Goal: Task Accomplishment & Management: Manage account settings

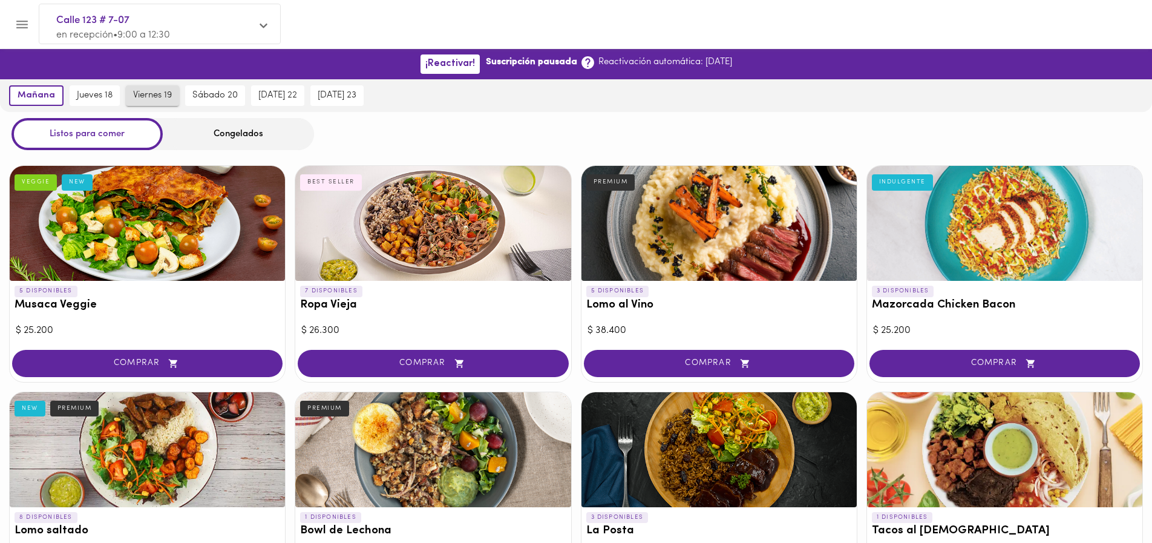
click at [159, 93] on span "viernes 19" at bounding box center [152, 95] width 39 height 11
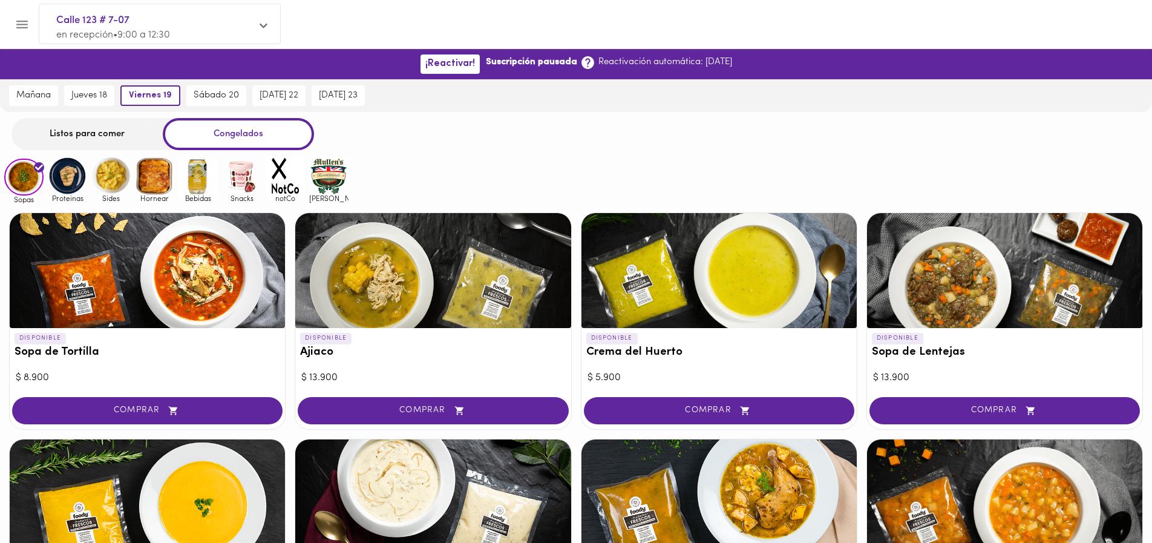
click at [129, 129] on div "Listos para comer" at bounding box center [86, 134] width 151 height 32
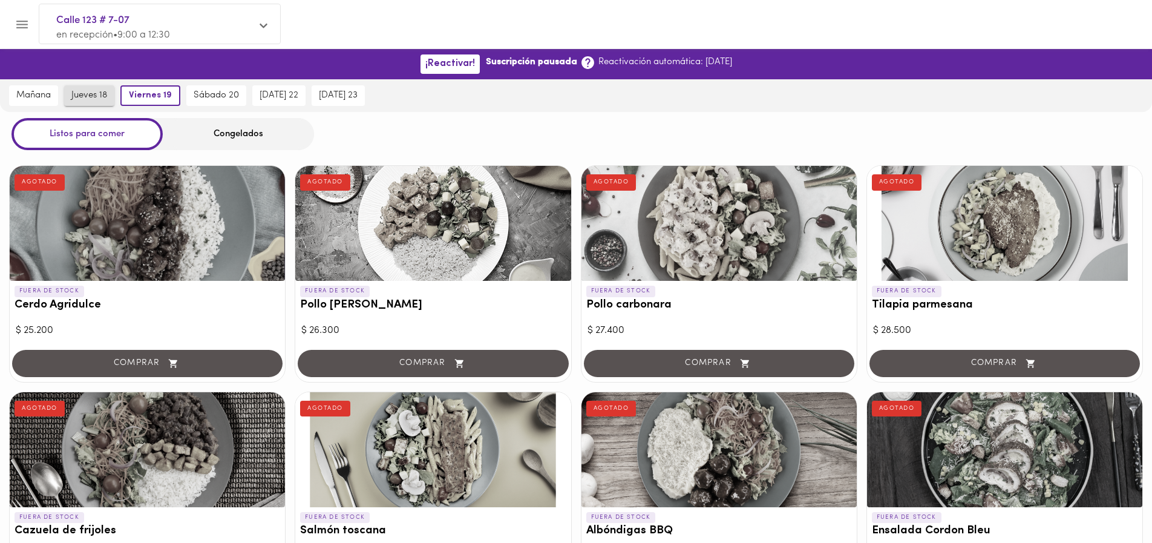
click at [86, 90] on span "jueves 18" at bounding box center [89, 95] width 36 height 11
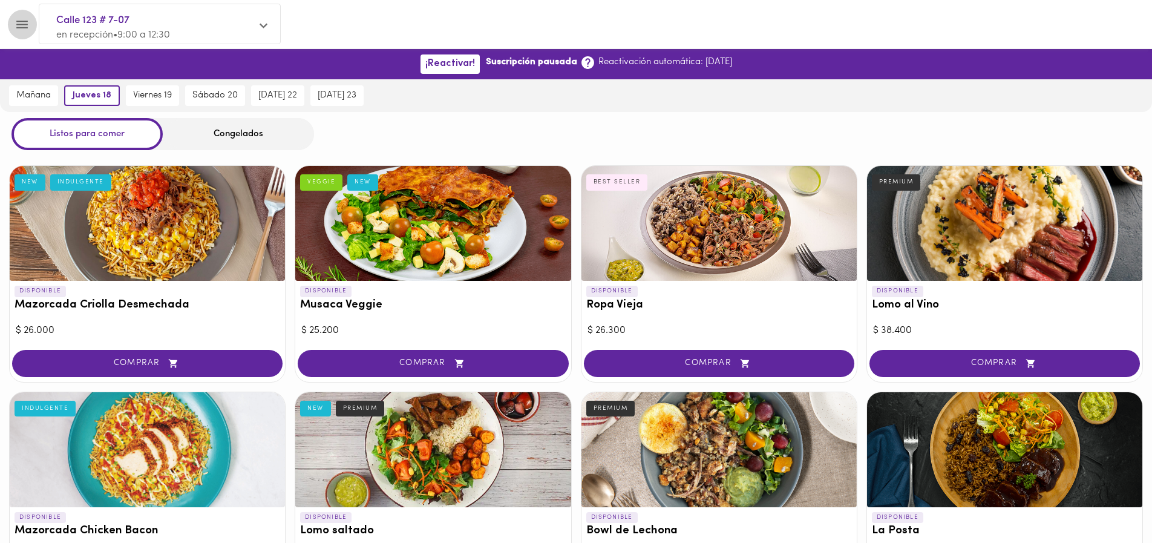
click at [24, 21] on icon "Menu" at bounding box center [21, 25] width 11 height 8
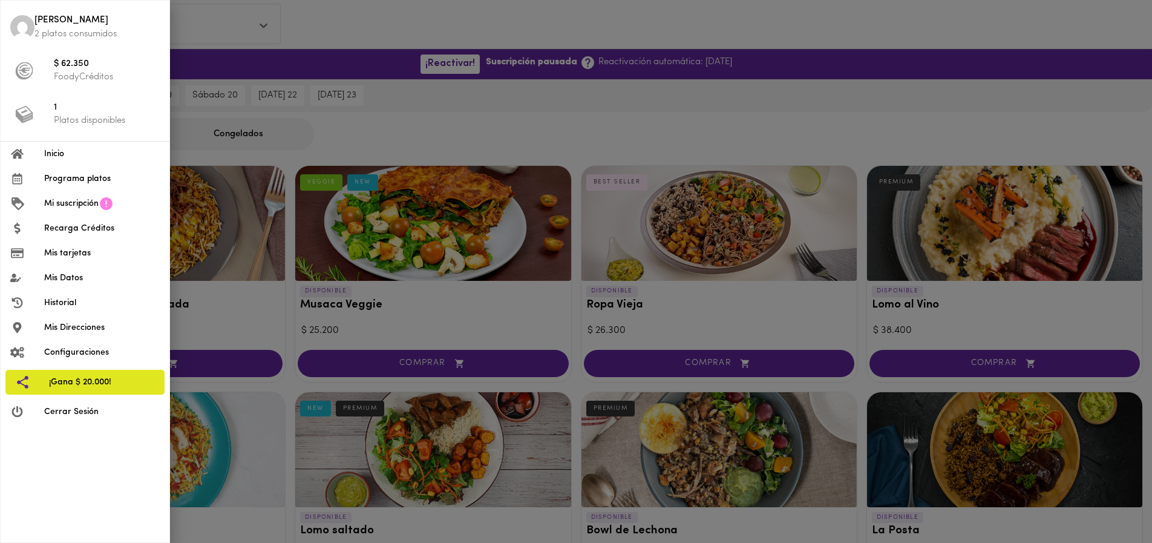
click at [62, 26] on span "[PERSON_NAME]" at bounding box center [96, 21] width 125 height 14
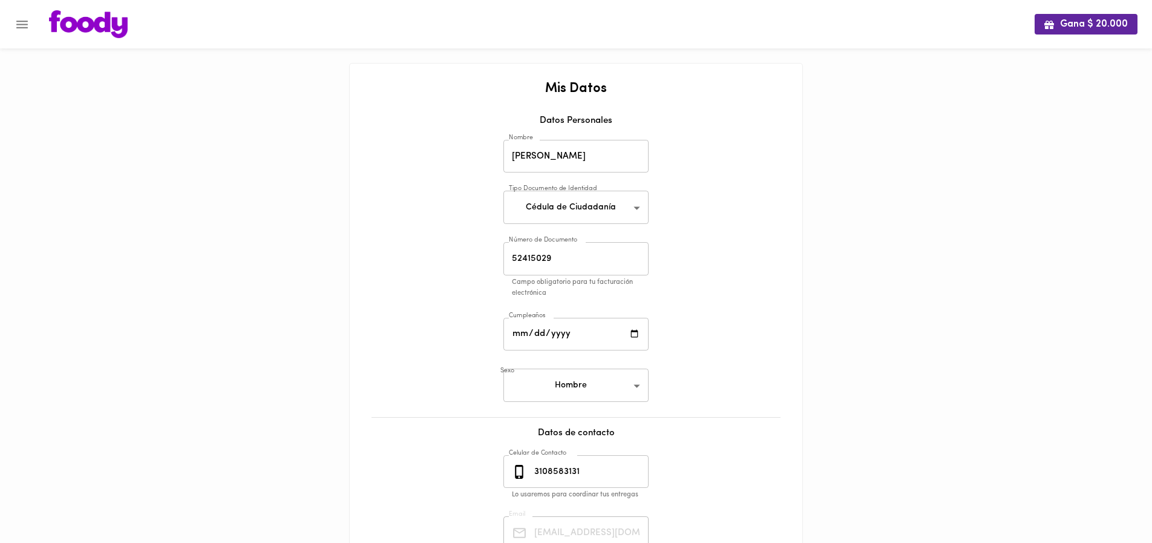
click at [107, 20] on img at bounding box center [88, 24] width 79 height 28
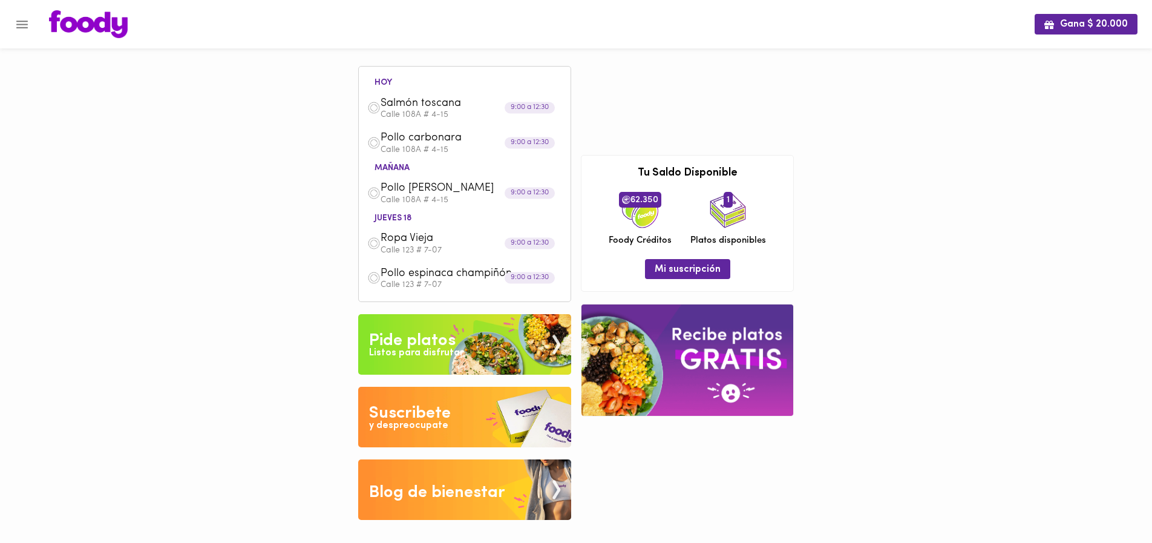
click at [30, 23] on button "Menu" at bounding box center [22, 25] width 30 height 30
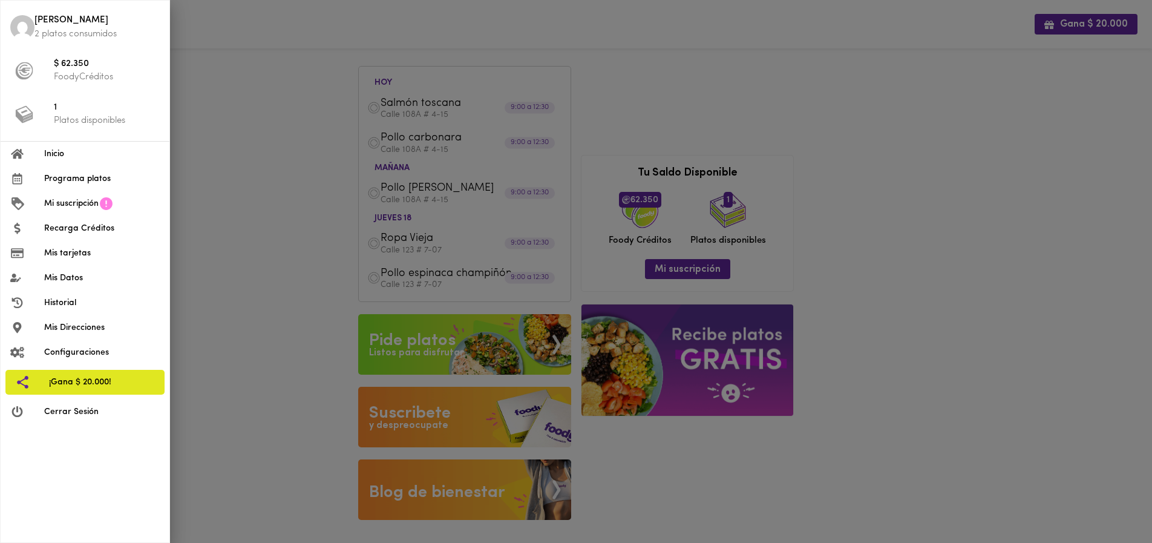
click at [82, 177] on span "Programa platos" at bounding box center [102, 178] width 116 height 13
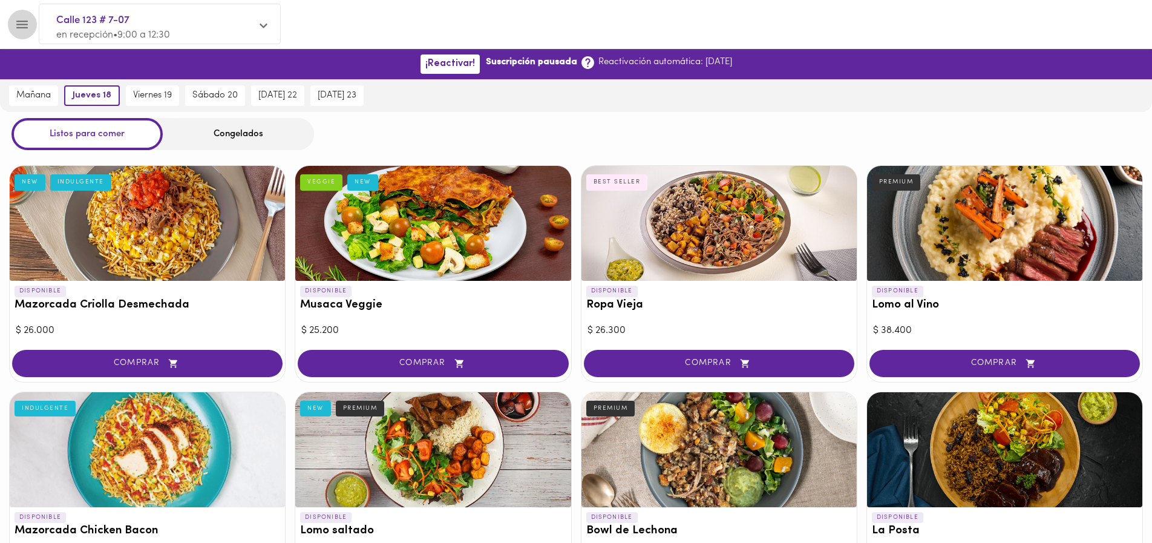
click at [27, 20] on icon "Menu" at bounding box center [22, 24] width 15 height 15
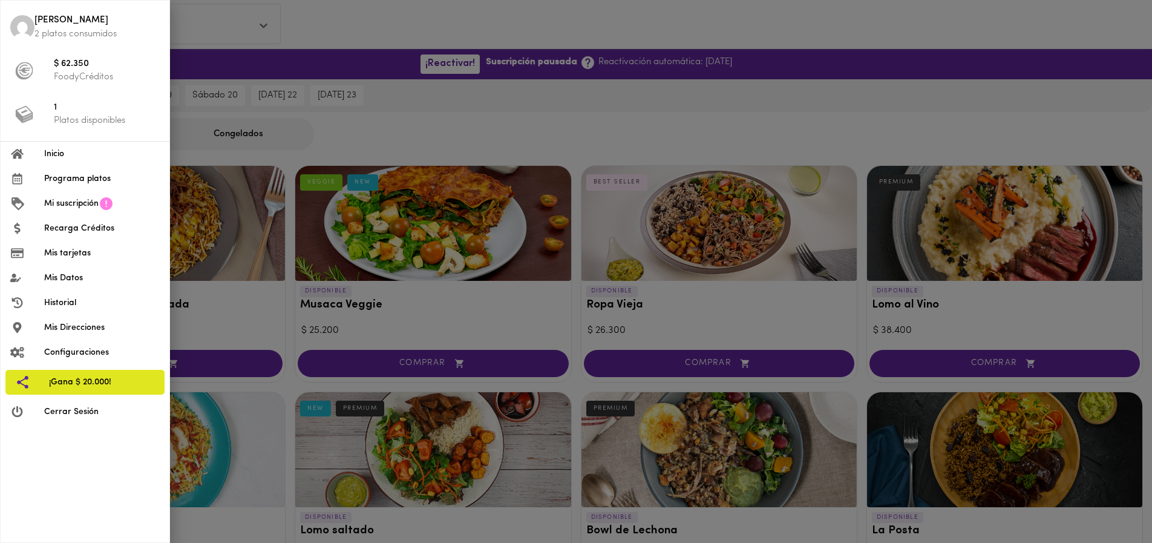
click at [88, 73] on p "FoodyCréditos" at bounding box center [107, 77] width 106 height 13
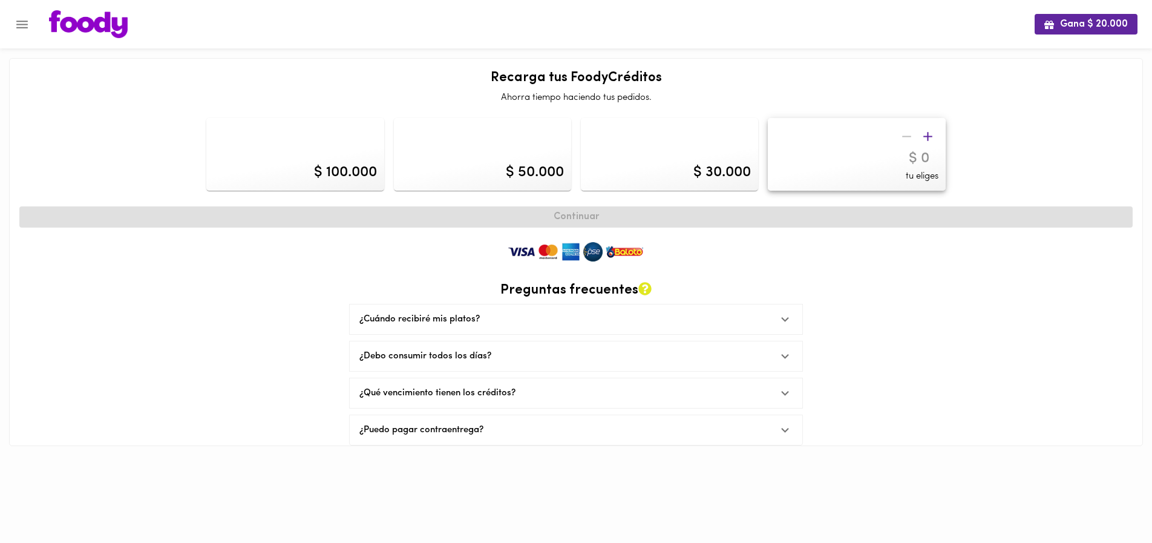
click at [27, 27] on icon "Menu" at bounding box center [22, 24] width 15 height 15
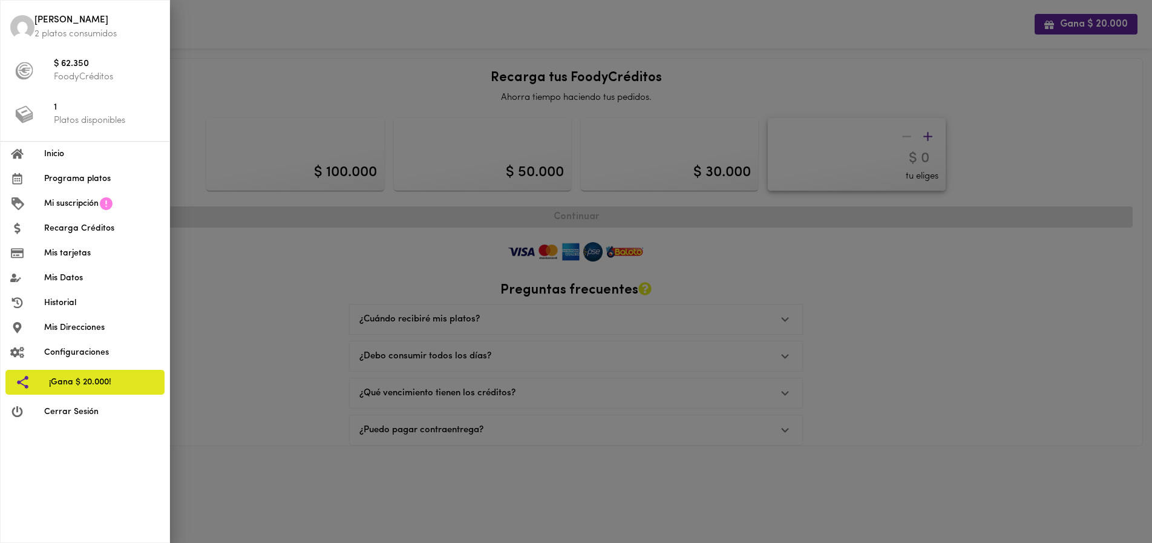
click at [68, 200] on span "Mi suscripción" at bounding box center [71, 203] width 54 height 13
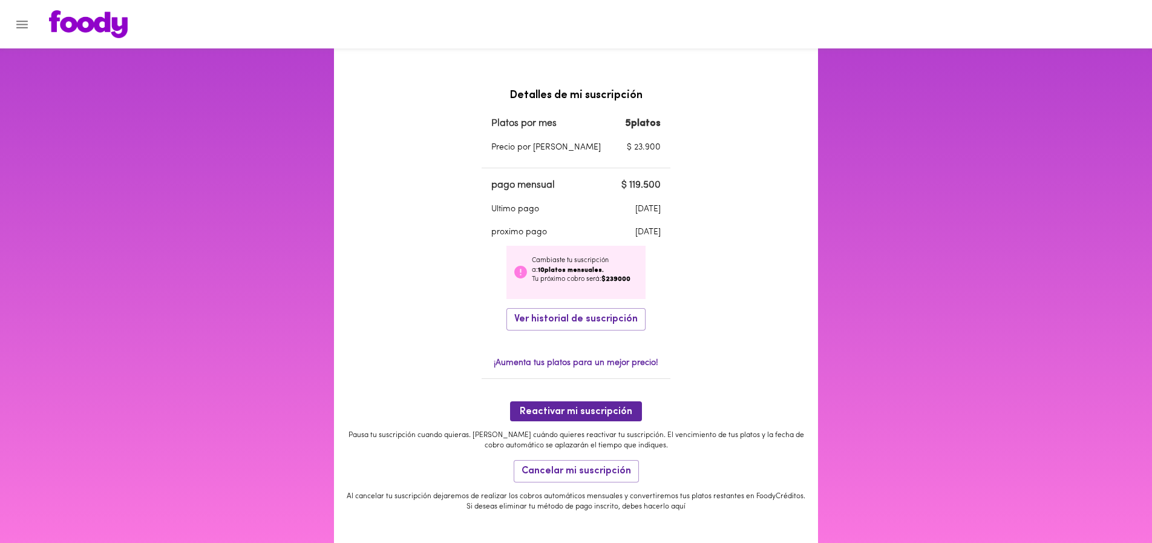
scroll to position [325, 0]
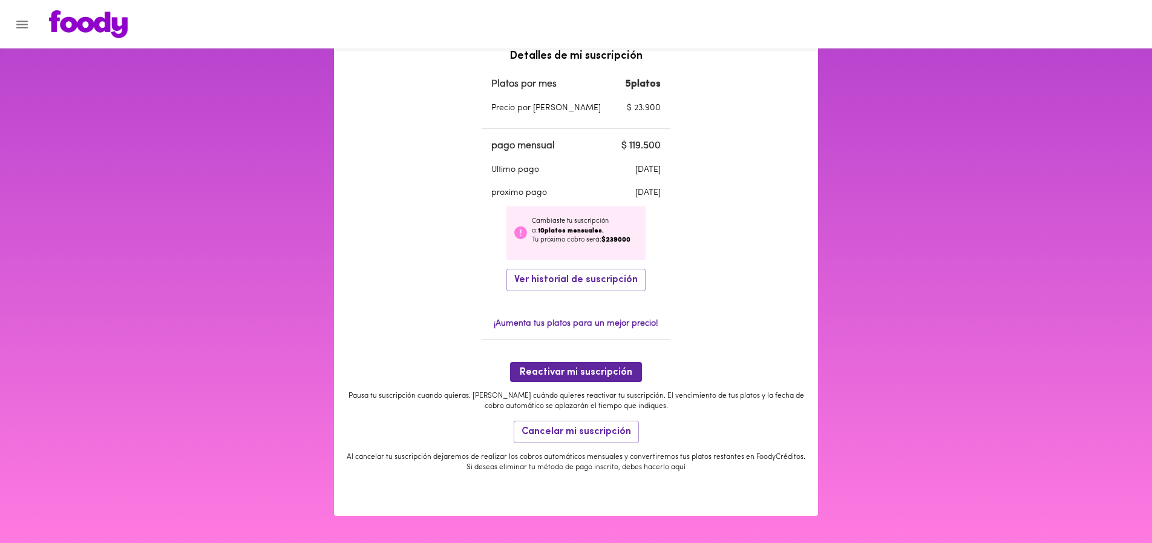
click at [27, 24] on icon "Menu" at bounding box center [21, 25] width 11 height 8
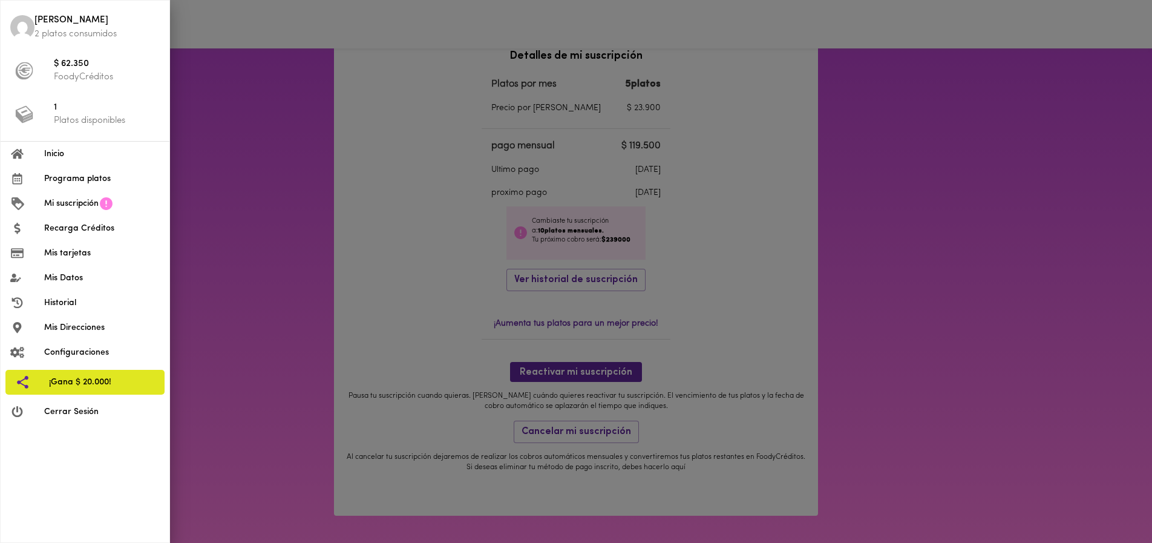
click at [70, 112] on span "1" at bounding box center [107, 108] width 106 height 14
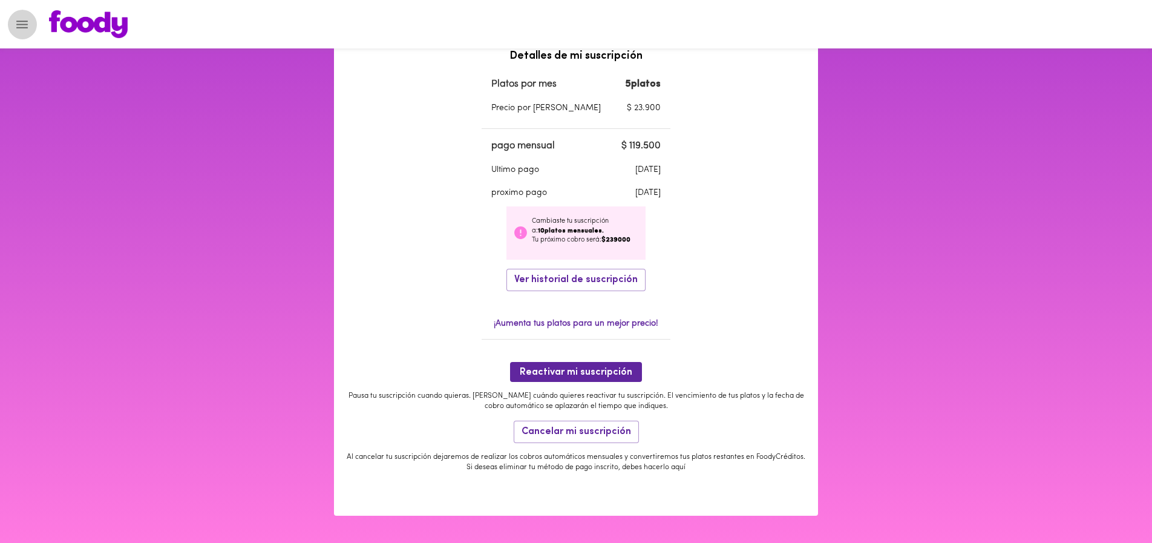
click at [27, 24] on icon "Menu" at bounding box center [22, 24] width 15 height 15
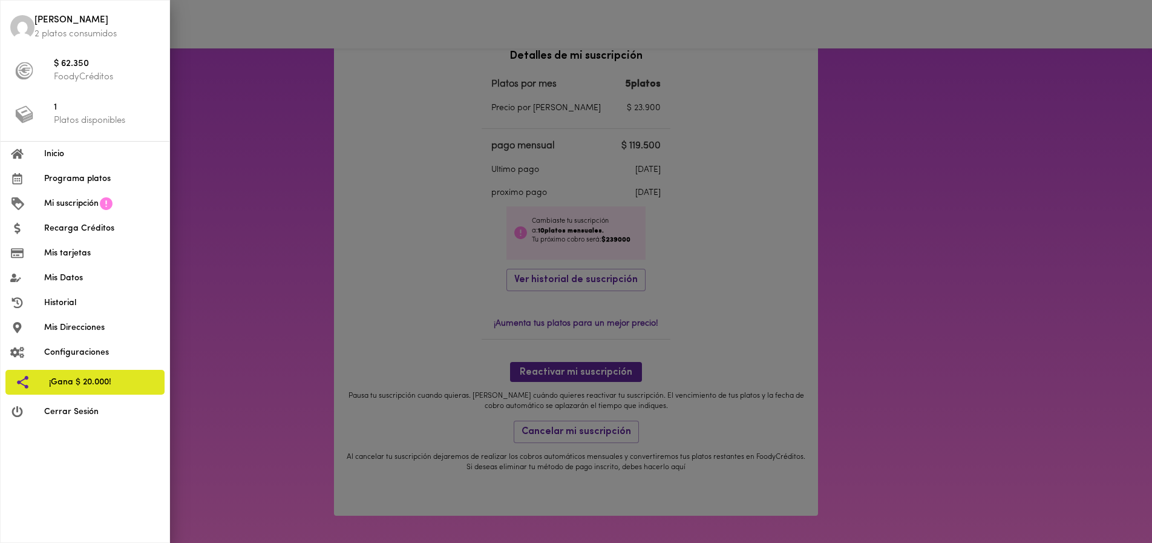
click at [45, 299] on span "Historial" at bounding box center [102, 302] width 116 height 13
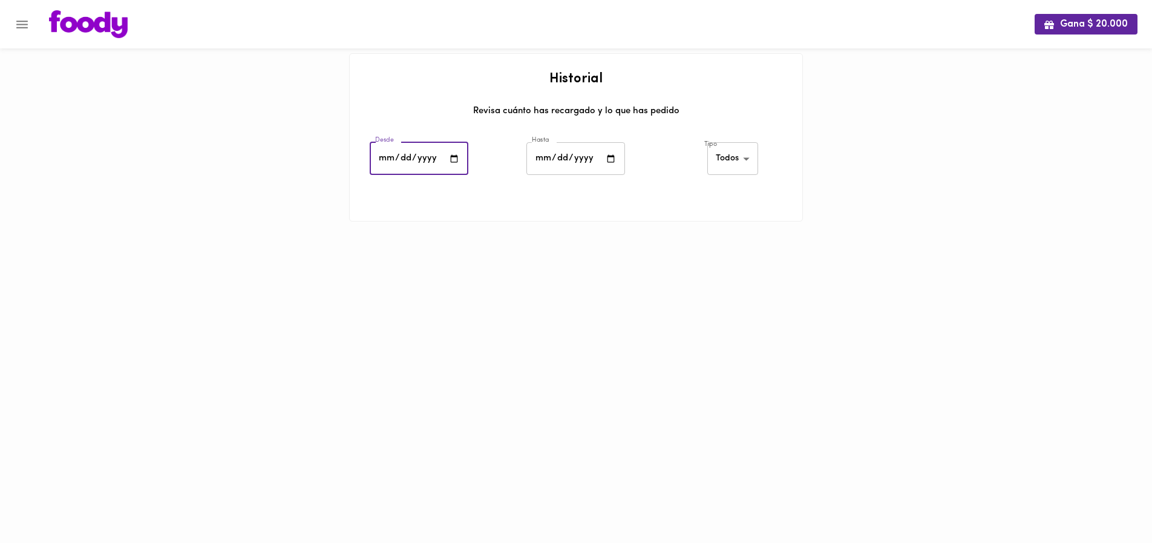
click at [403, 152] on input "date" at bounding box center [419, 158] width 99 height 33
click at [454, 158] on input "date" at bounding box center [419, 158] width 99 height 33
type input "[DATE]"
click at [567, 157] on input "date" at bounding box center [575, 158] width 99 height 33
click at [605, 155] on input "date" at bounding box center [575, 158] width 99 height 33
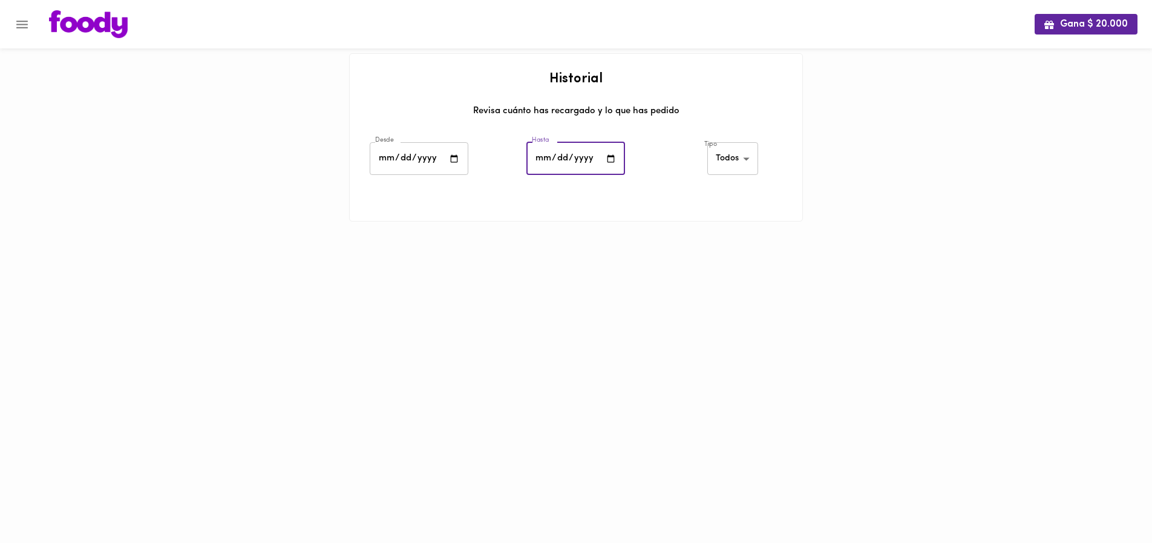
type input "[DATE]"
click at [723, 156] on body "Gana $ 20.000 Historial Revisa cuánto has recargado y lo que has pedido Desde […" at bounding box center [576, 126] width 1152 height 252
click at [726, 176] on li "Creditos" at bounding box center [734, 179] width 53 height 20
type input "[PERSON_NAME]-credits"
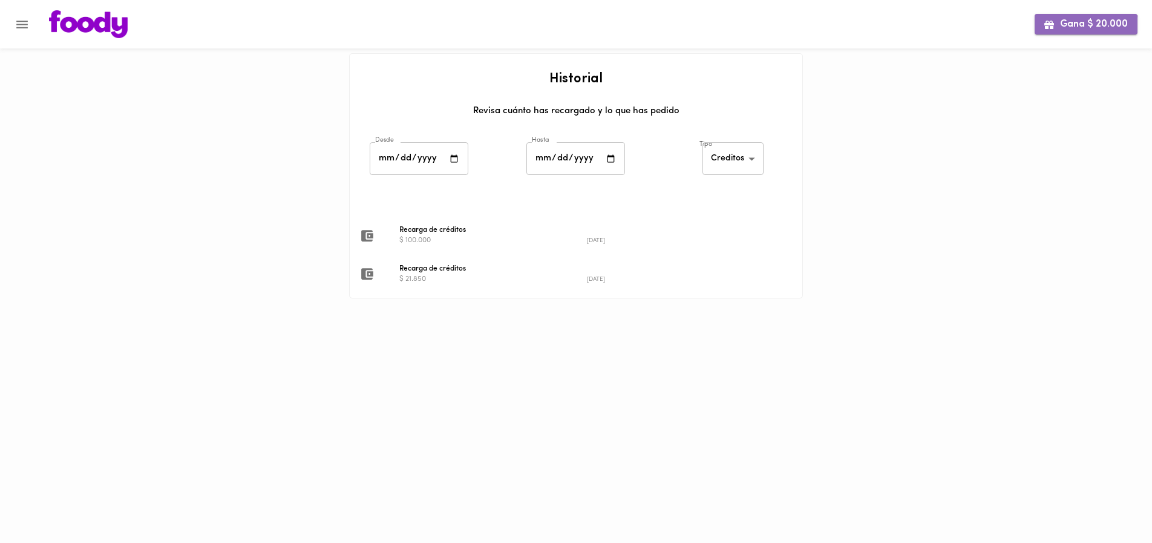
click at [1085, 26] on span "Gana $ 20.000" at bounding box center [1085, 24] width 83 height 11
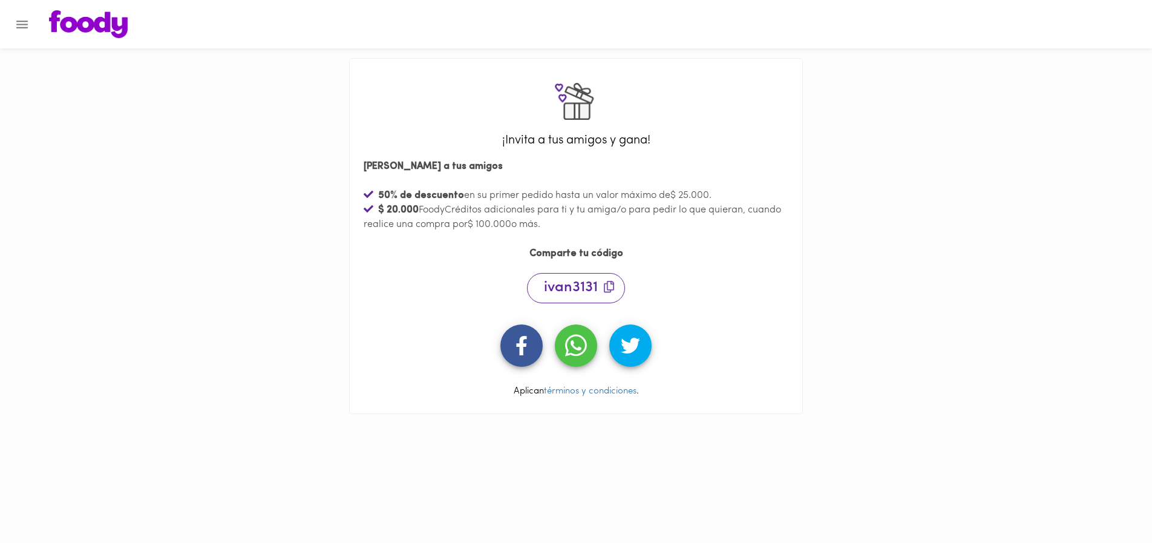
click at [21, 24] on icon "Menu" at bounding box center [21, 25] width 11 height 8
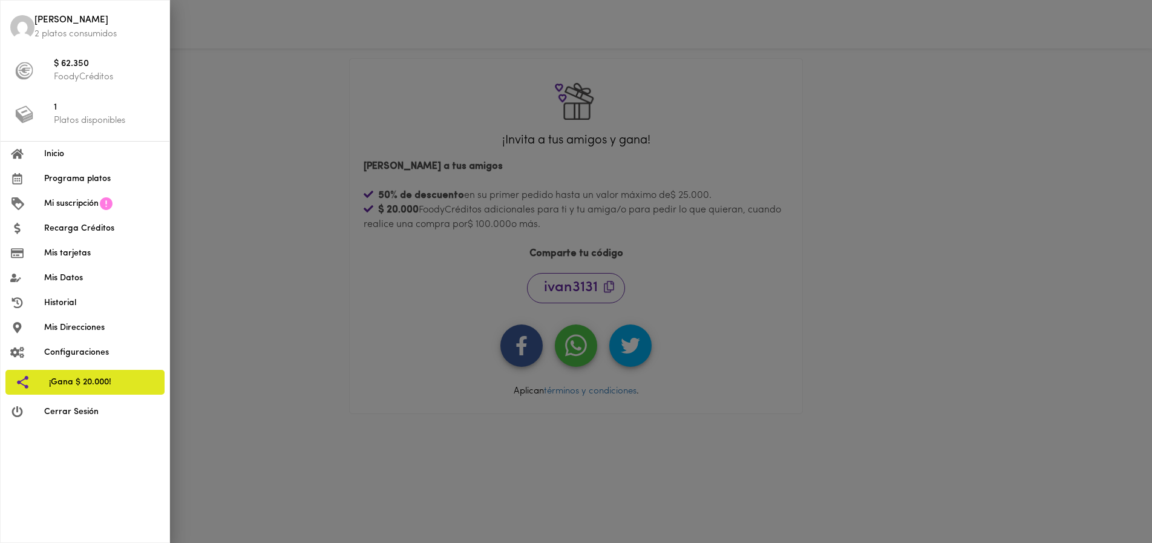
click at [62, 304] on span "Historial" at bounding box center [102, 302] width 116 height 13
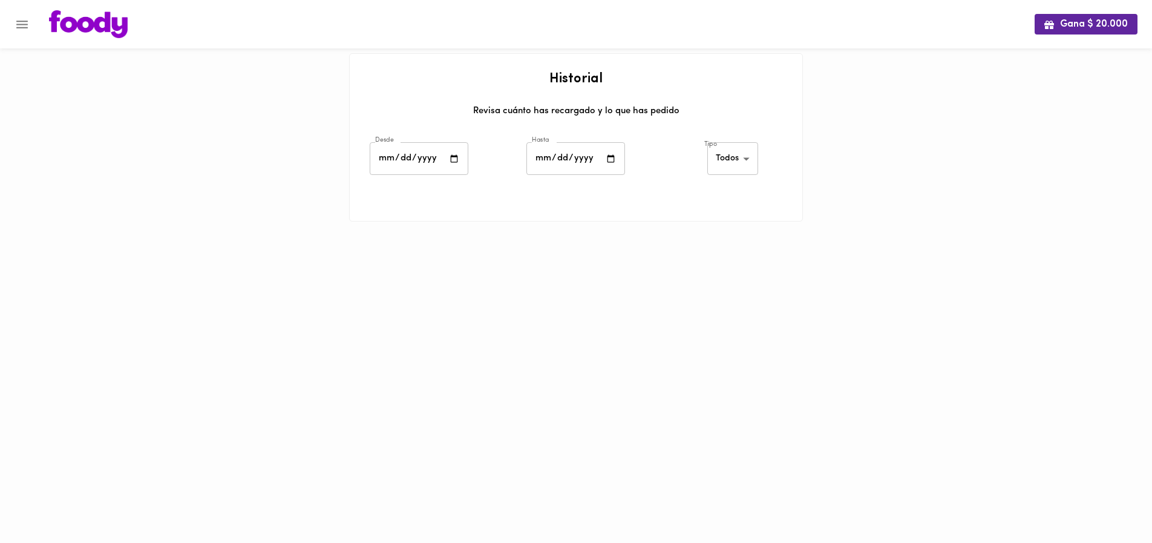
click at [30, 24] on button "Menu" at bounding box center [22, 25] width 30 height 30
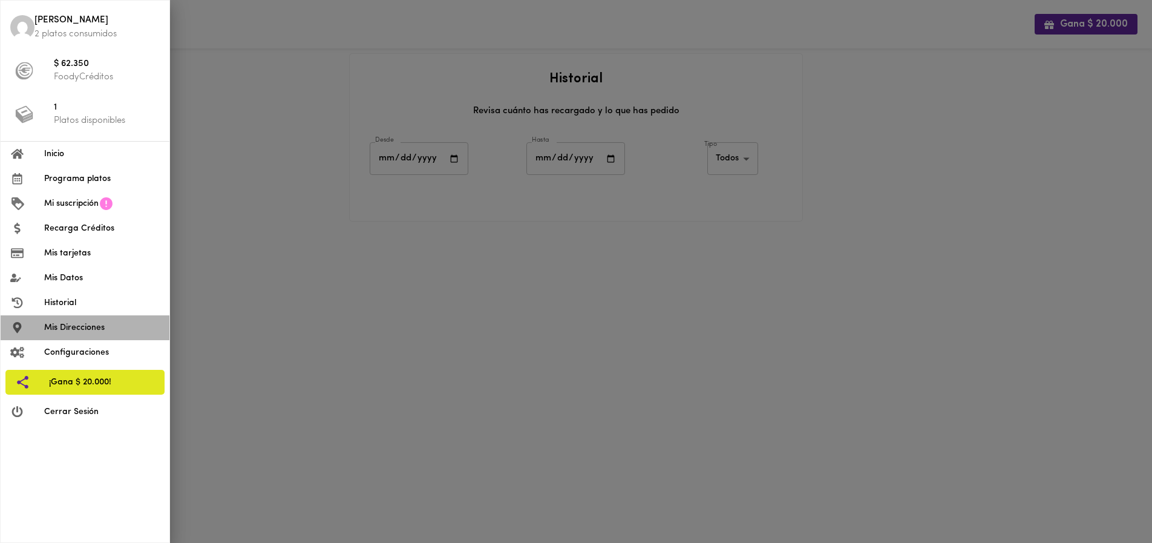
click at [75, 327] on span "Mis Direcciones" at bounding box center [102, 327] width 116 height 13
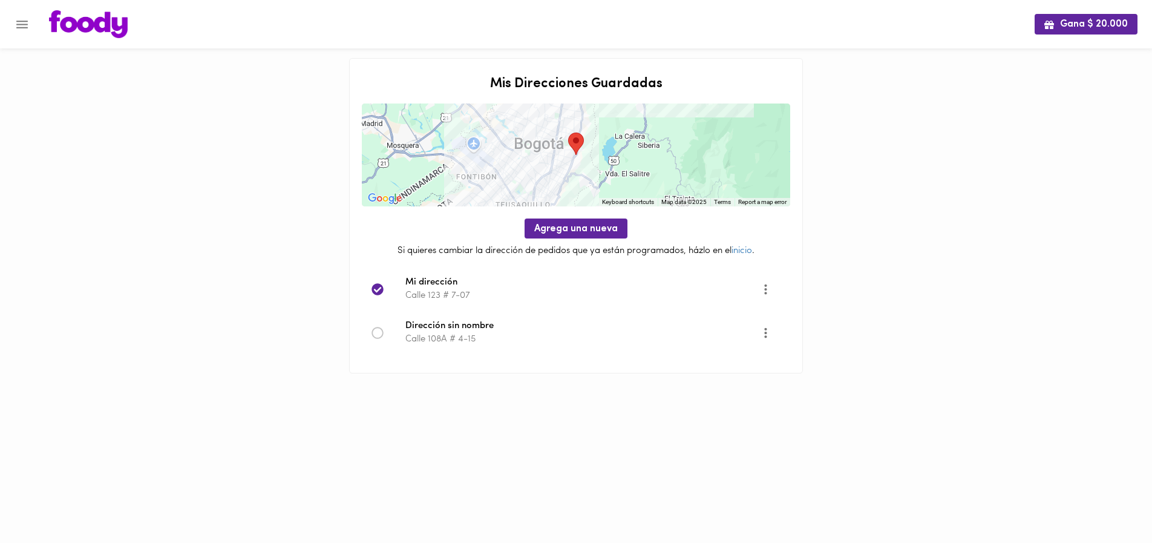
click at [378, 334] on icon at bounding box center [377, 333] width 12 height 12
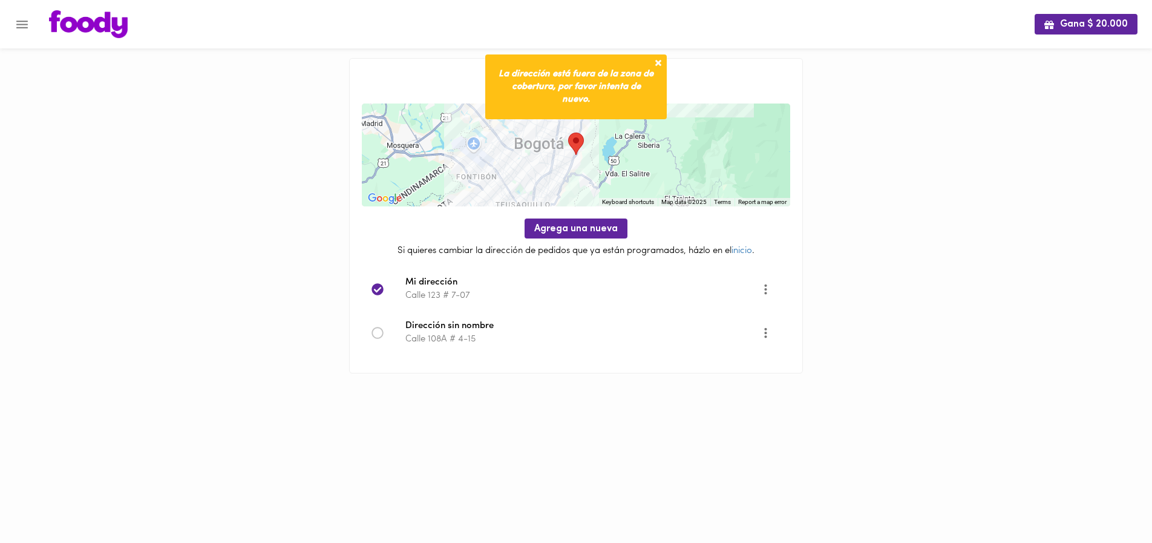
click at [372, 330] on icon at bounding box center [376, 332] width 11 height 11
click at [375, 331] on icon at bounding box center [377, 333] width 12 height 12
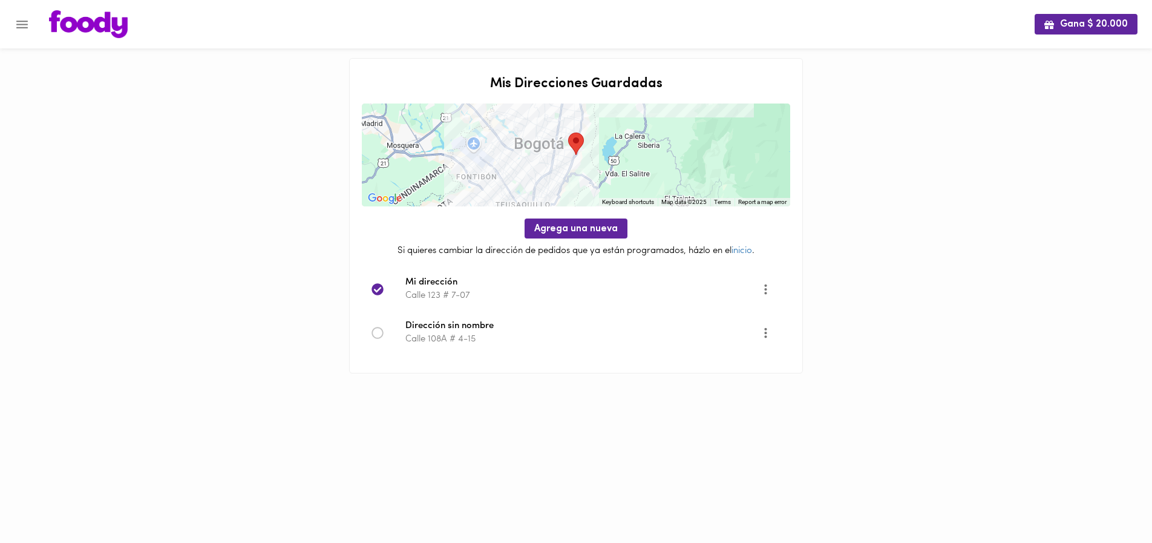
drag, startPoint x: 371, startPoint y: 336, endPoint x: 378, endPoint y: 337, distance: 7.3
click at [371, 336] on icon at bounding box center [377, 333] width 12 height 12
click at [383, 331] on div at bounding box center [388, 333] width 34 height 12
